Goal: Check status: Check status

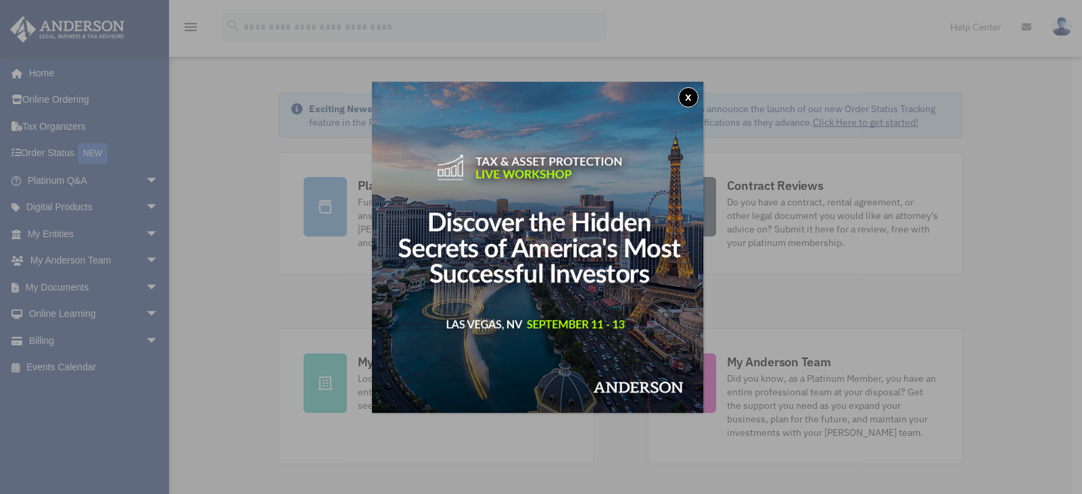
click at [693, 98] on button "x" at bounding box center [688, 97] width 20 height 20
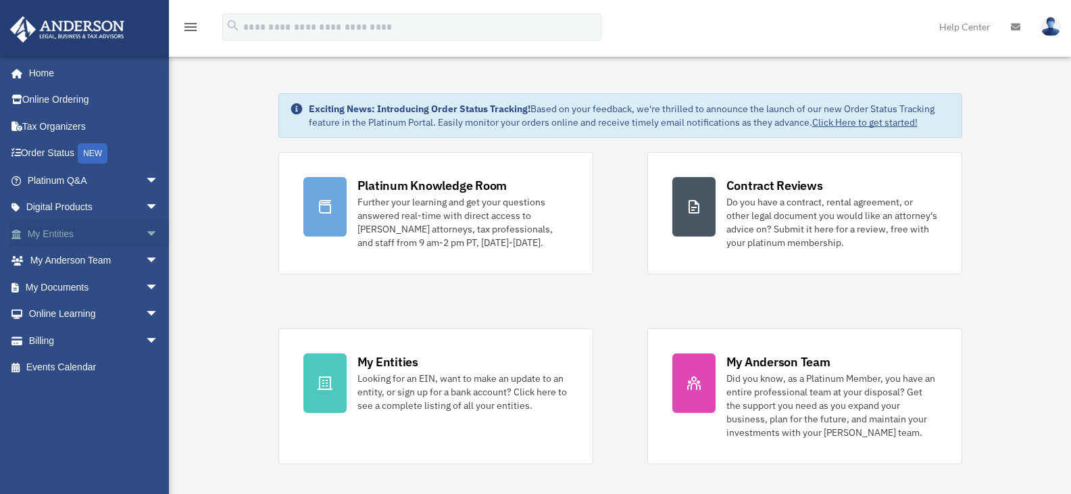
click at [50, 236] on link "My Entities arrow_drop_down" at bounding box center [94, 233] width 170 height 27
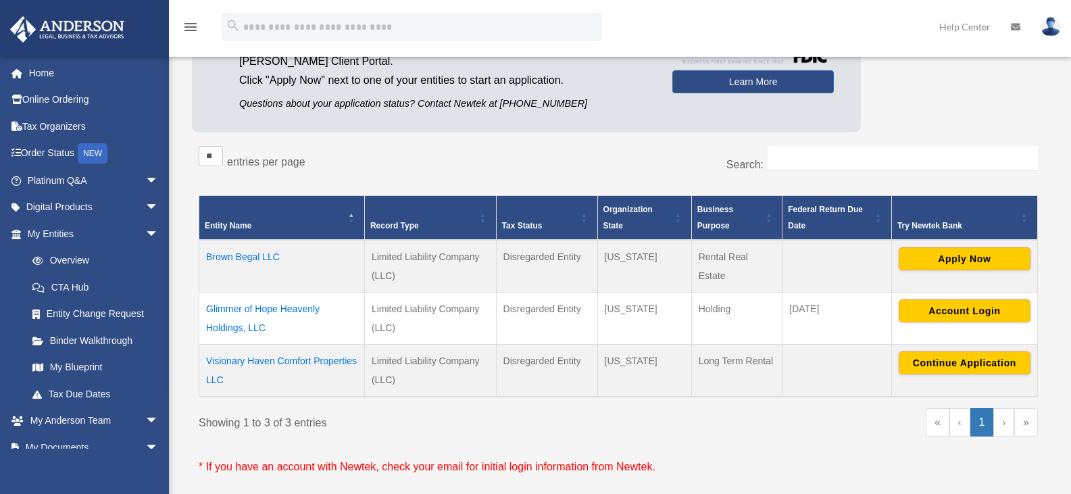
scroll to position [147, 0]
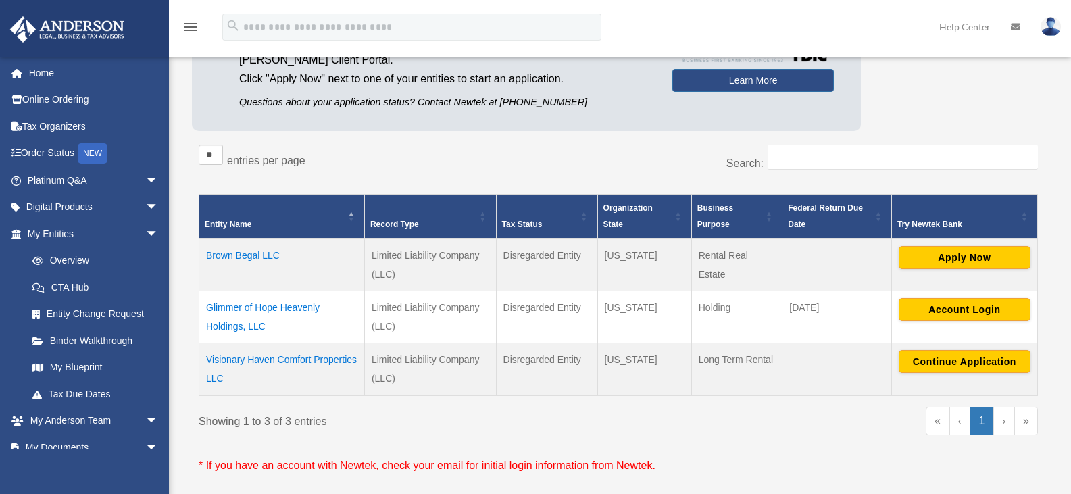
click at [254, 259] on td "Brown Begal LLC" at bounding box center [282, 265] width 166 height 53
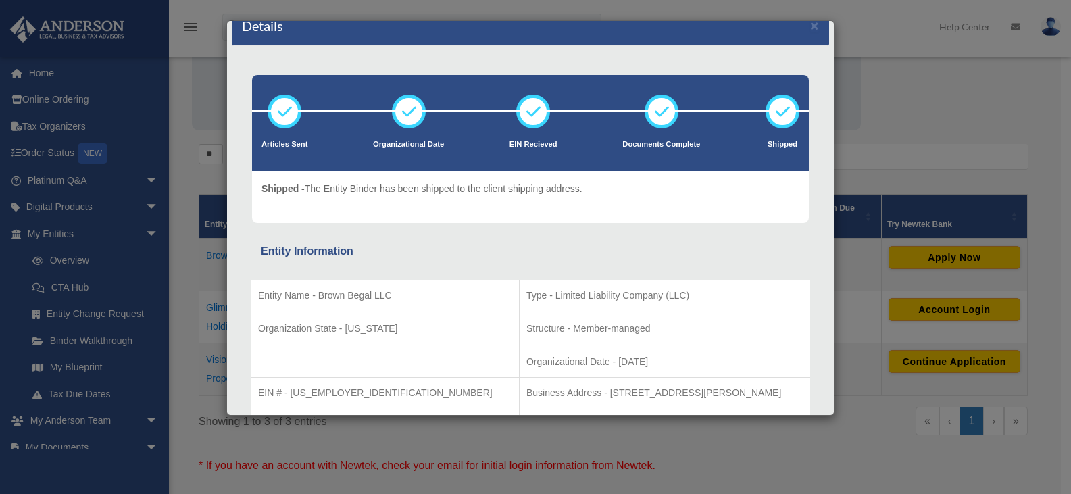
scroll to position [0, 0]
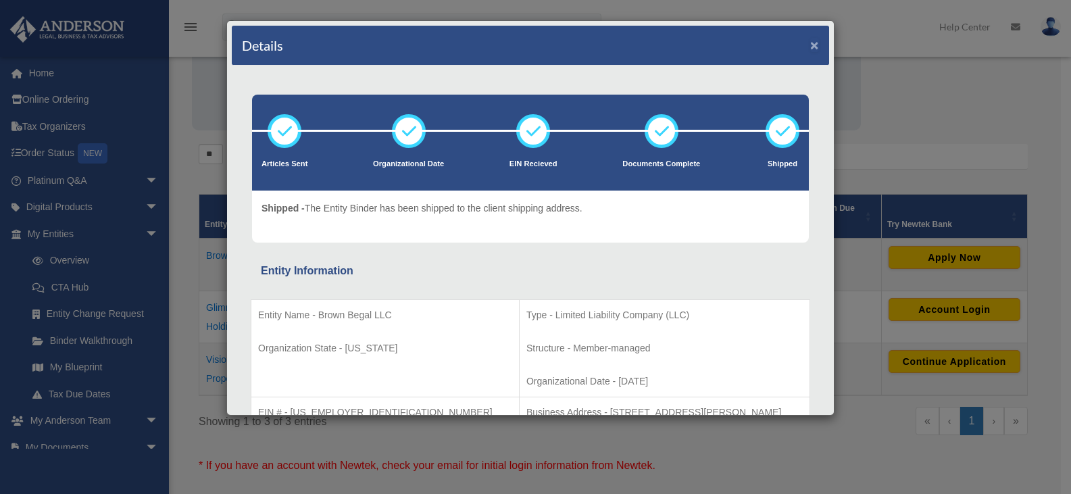
click at [810, 47] on button "×" at bounding box center [814, 45] width 9 height 14
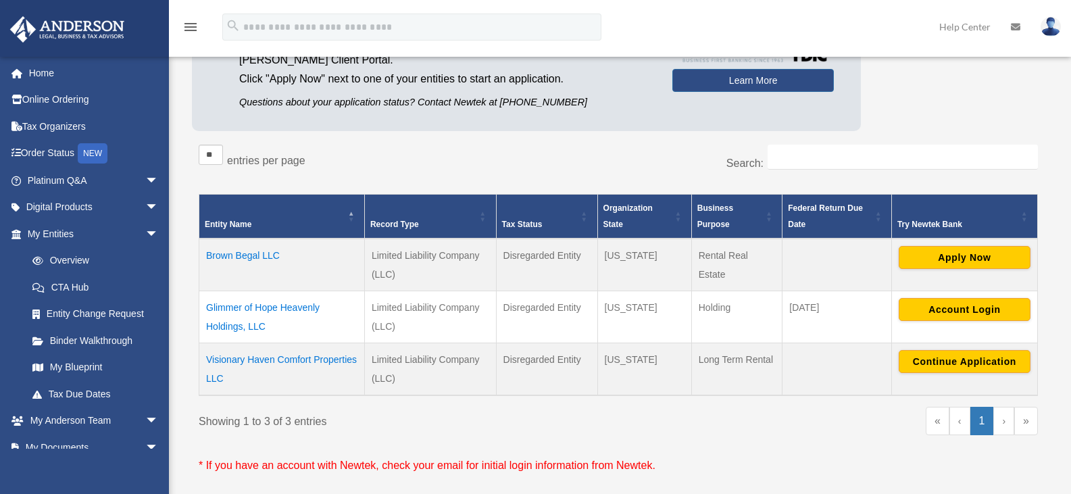
click at [266, 253] on td "Brown Begal LLC" at bounding box center [282, 265] width 166 height 53
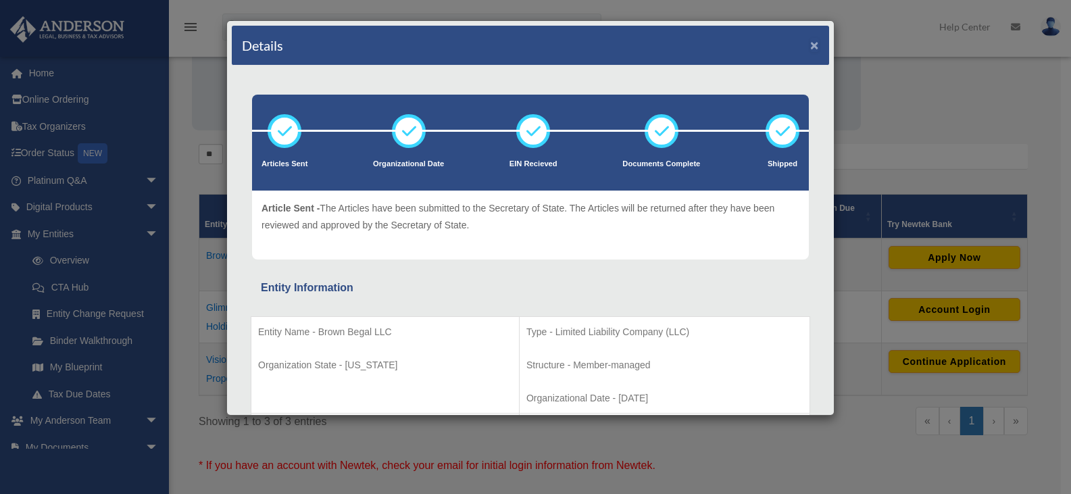
click at [810, 44] on button "×" at bounding box center [814, 45] width 9 height 14
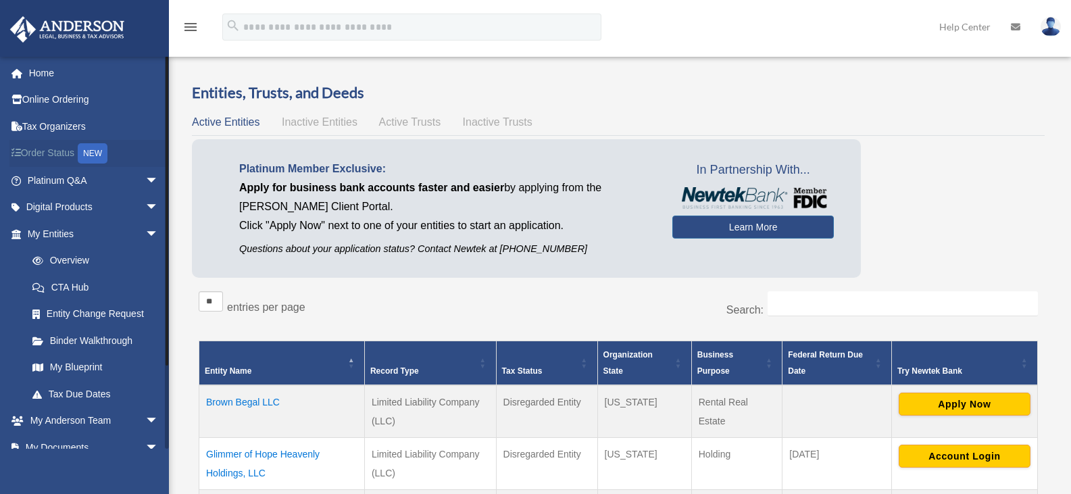
click at [65, 148] on link "Order Status NEW" at bounding box center [94, 154] width 170 height 28
